Goal: Find specific page/section: Find specific page/section

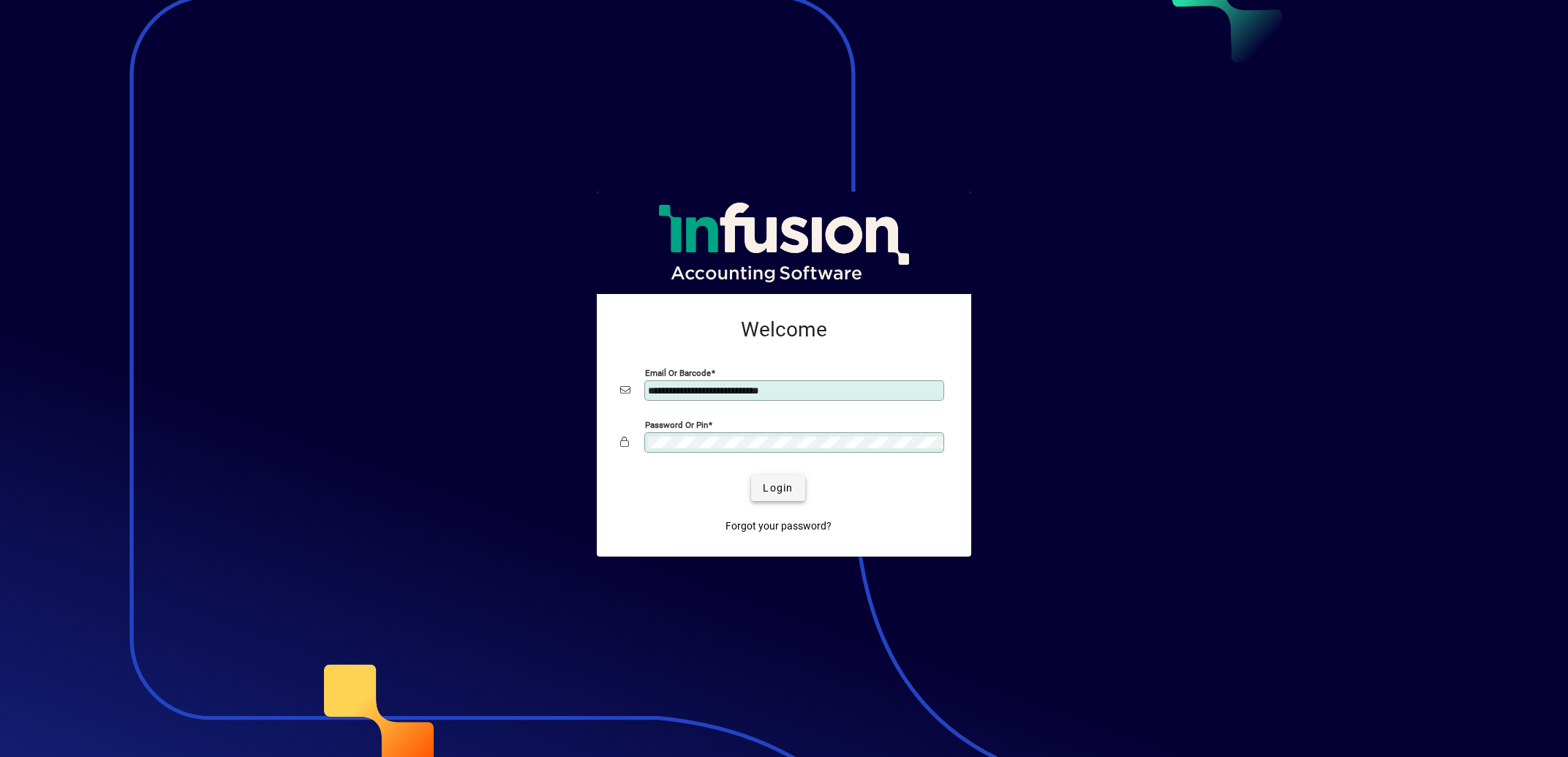
type input "**********"
click at [768, 489] on span "Login" at bounding box center [777, 488] width 30 height 16
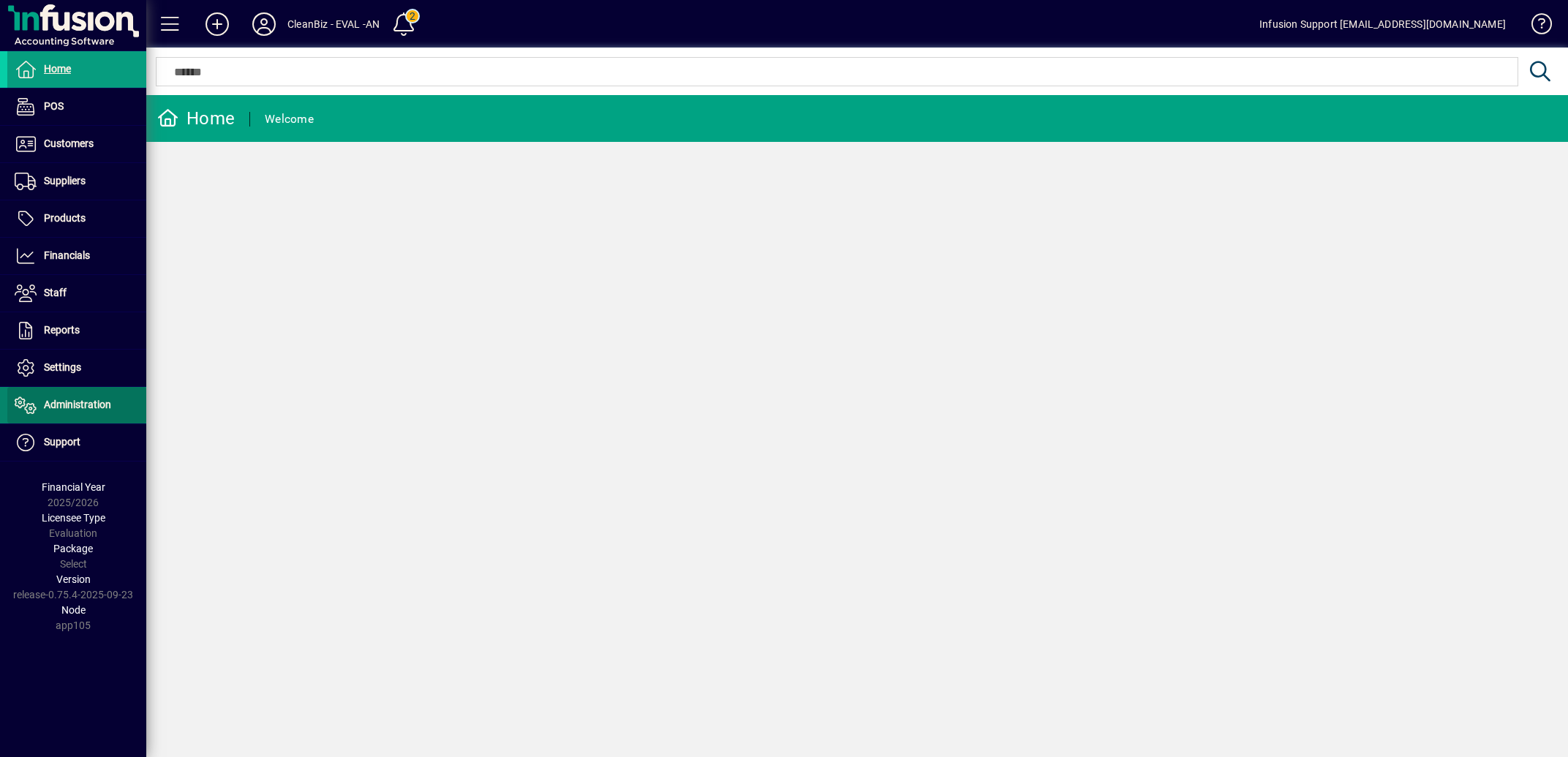
click at [81, 405] on span "Administration" at bounding box center [77, 404] width 67 height 11
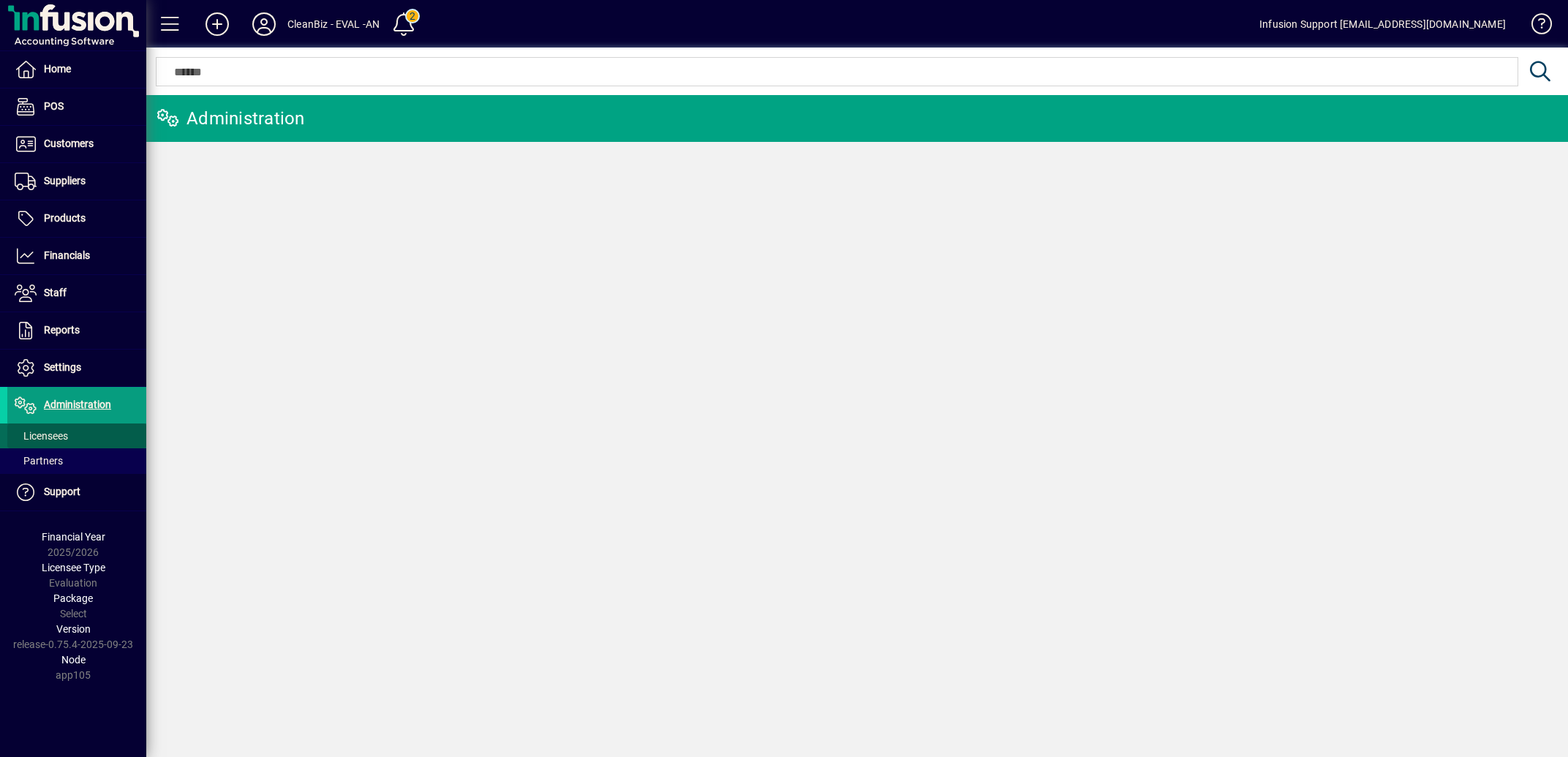
click at [67, 433] on span "Licensees" at bounding box center [41, 435] width 53 height 11
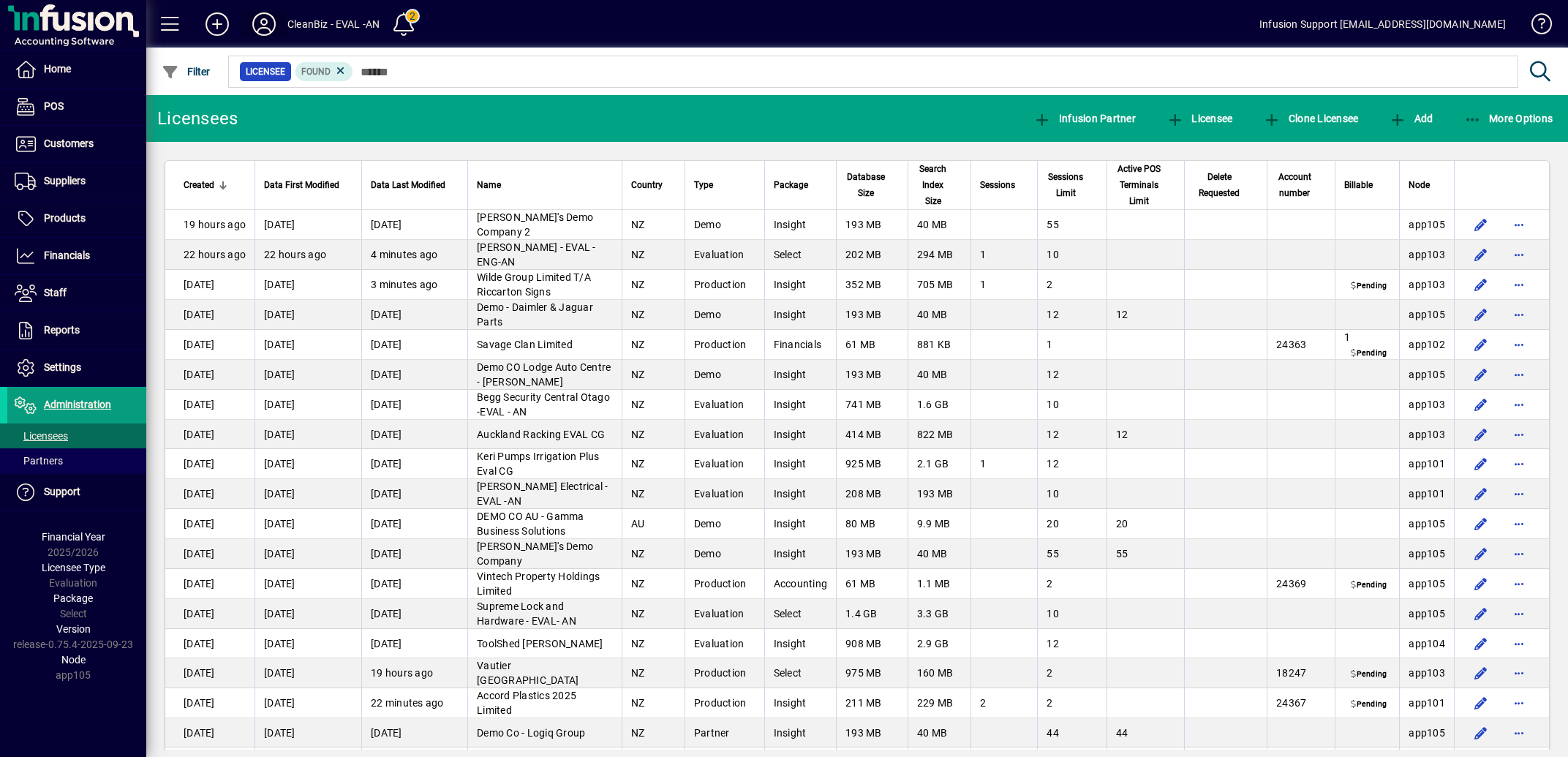
click at [267, 25] on icon at bounding box center [264, 23] width 30 height 23
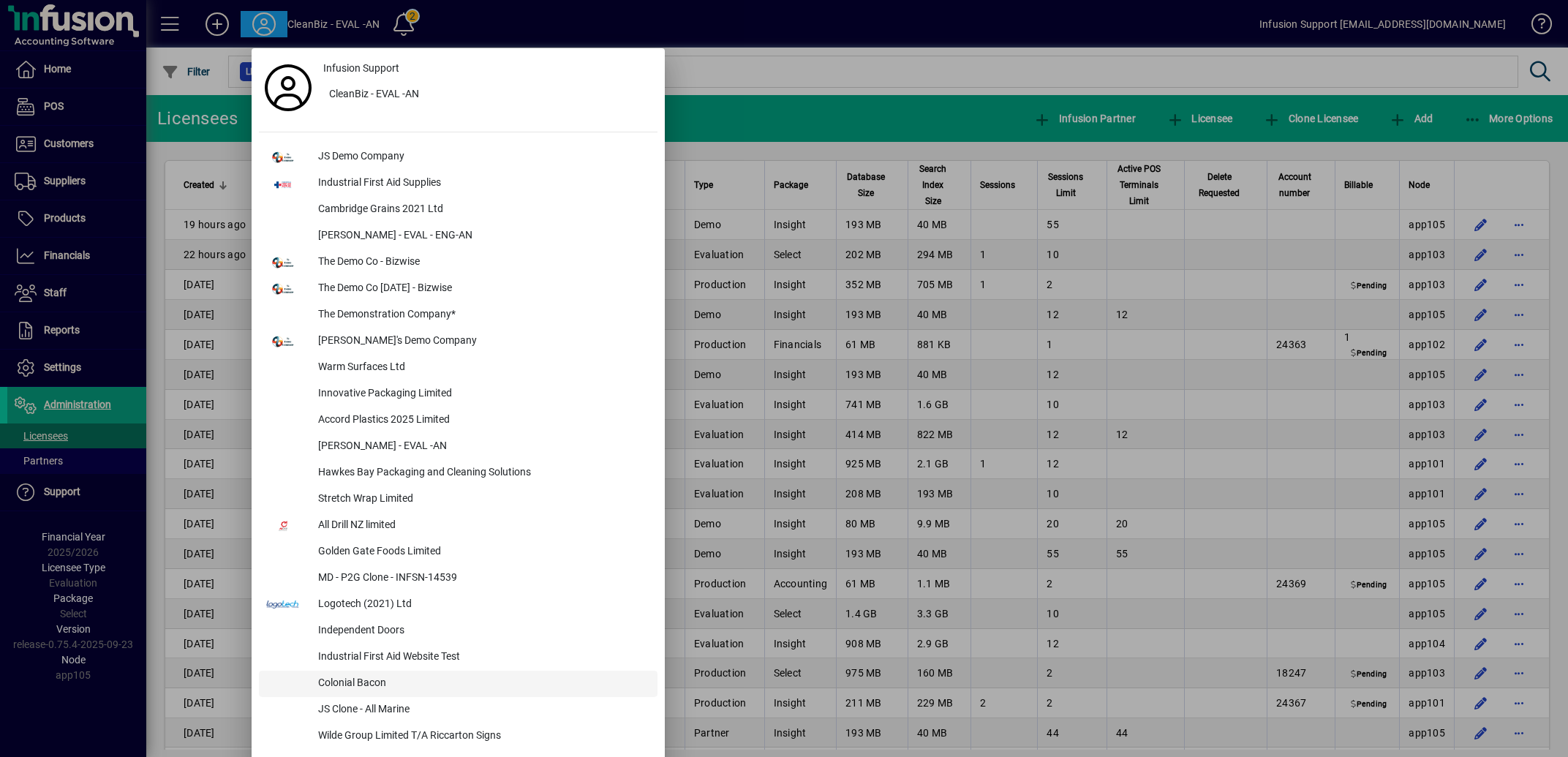
scroll to position [220, 0]
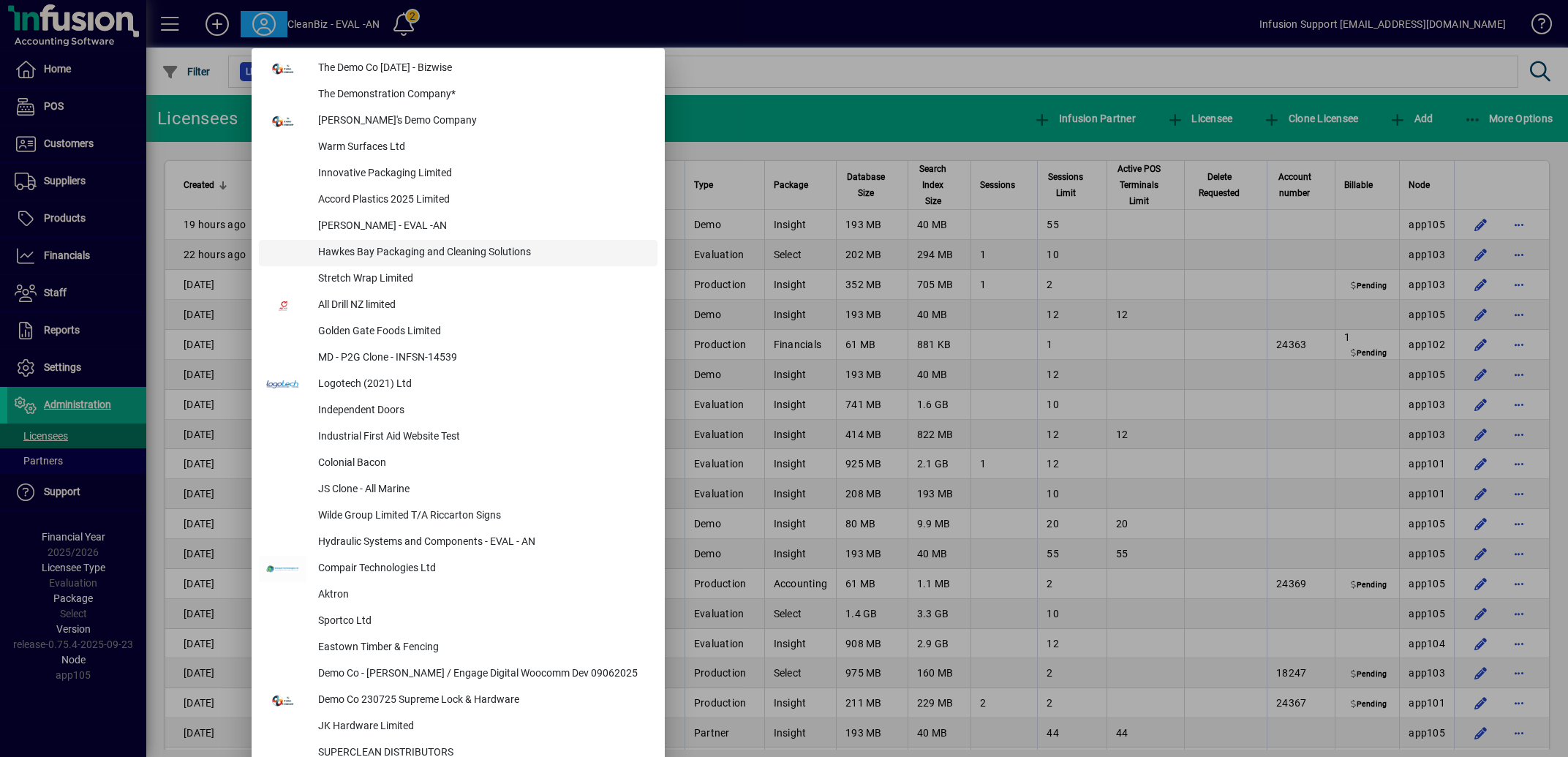
click at [412, 252] on div "Hawkes Bay Packaging and Cleaning Solutions" at bounding box center [482, 253] width 351 height 26
